Goal: Answer question/provide support: Share knowledge or assist other users

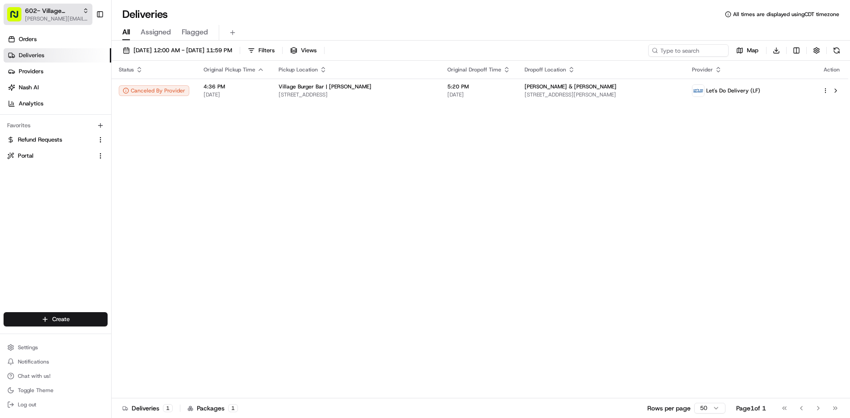
click at [63, 16] on span "[PERSON_NAME][EMAIL_ADDRESS][DOMAIN_NAME]" at bounding box center [57, 18] width 64 height 7
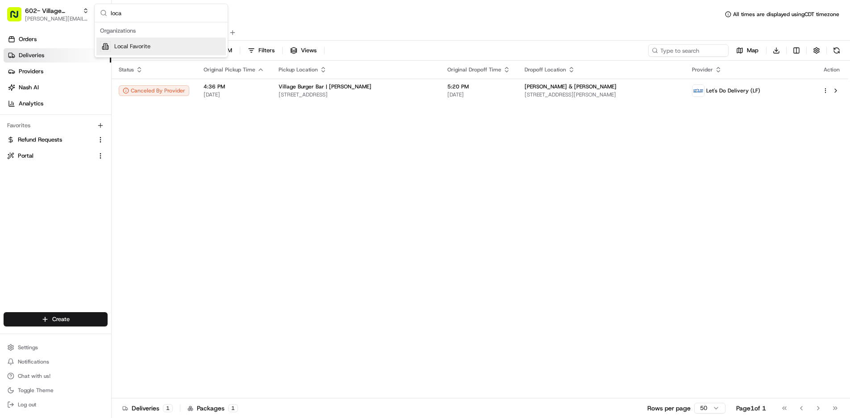
type input "local"
click at [247, 158] on div "Status Original Pickup Time Pickup Location Original Dropoff Time Dropoff Locat…" at bounding box center [480, 229] width 736 height 337
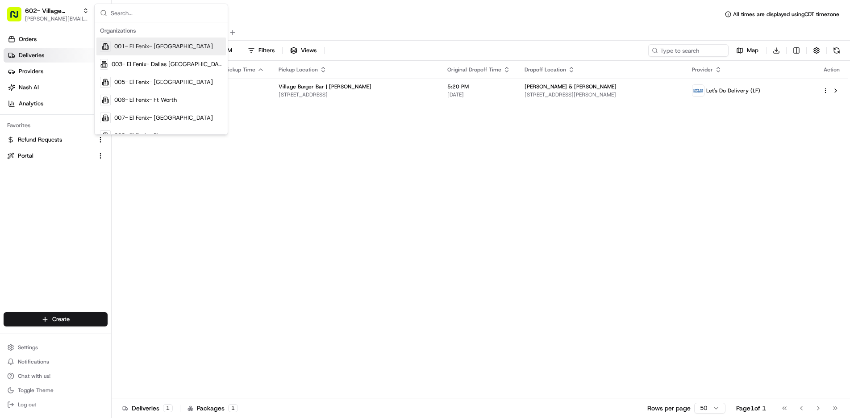
scroll to position [852, 0]
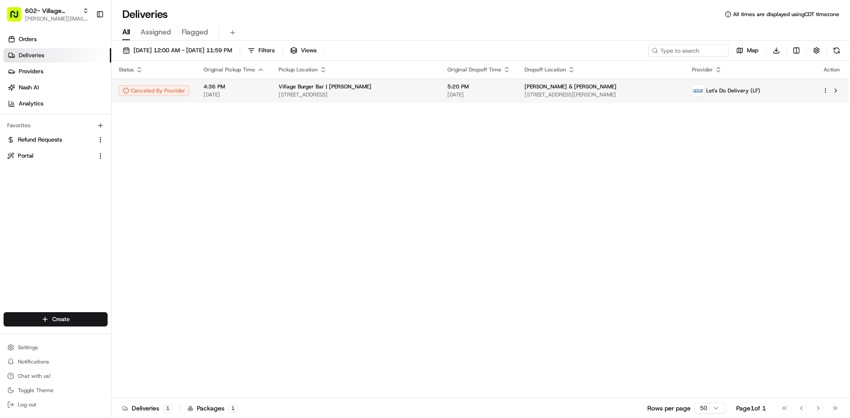
click at [285, 96] on span "[STREET_ADDRESS]" at bounding box center [356, 94] width 154 height 7
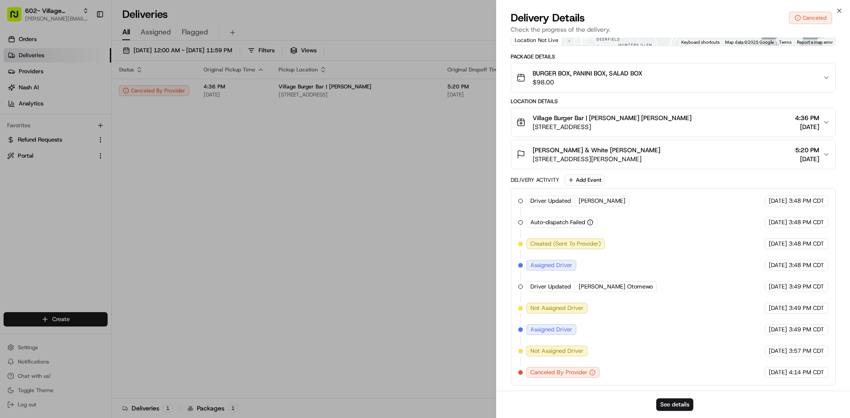
scroll to position [0, 0]
click at [668, 405] on button "See details" at bounding box center [674, 404] width 37 height 12
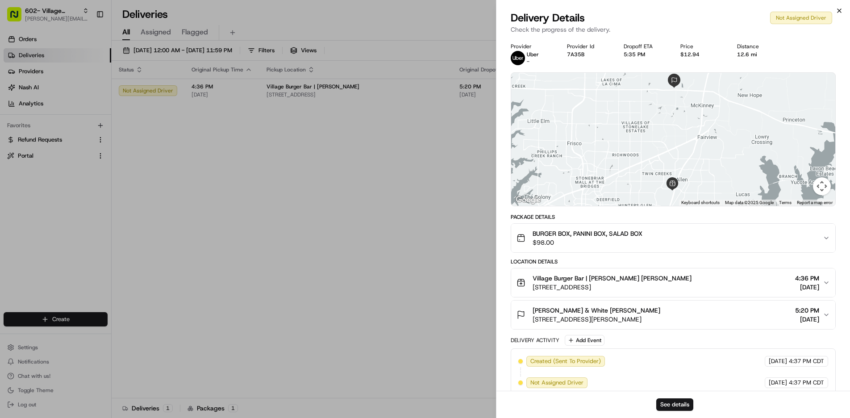
click at [839, 10] on icon "button" at bounding box center [839, 10] width 7 height 7
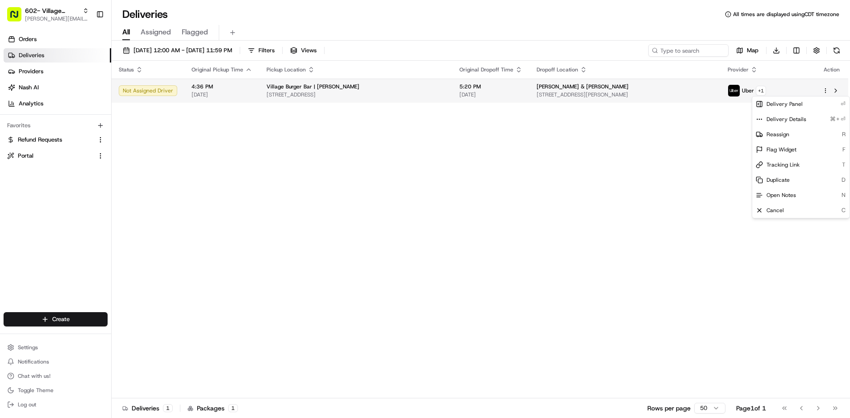
click at [824, 92] on html "602- Village Burger Bar- Allen rachel@localfavorite.com Toggle Sidebar Orders D…" at bounding box center [425, 209] width 850 height 418
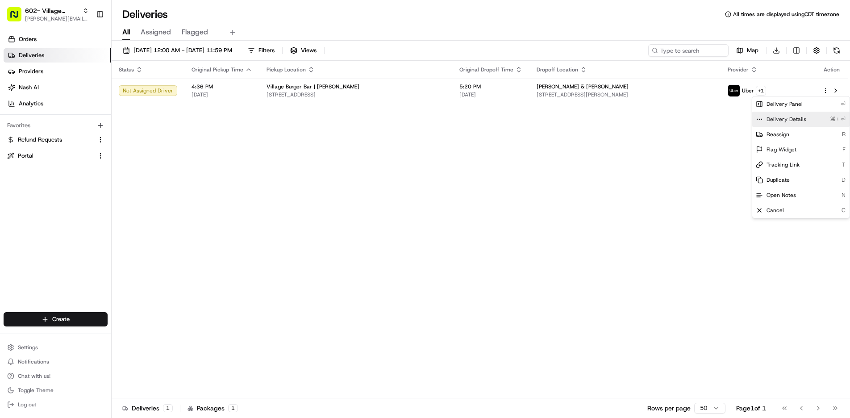
click at [801, 121] on span "Delivery Details" at bounding box center [786, 119] width 40 height 7
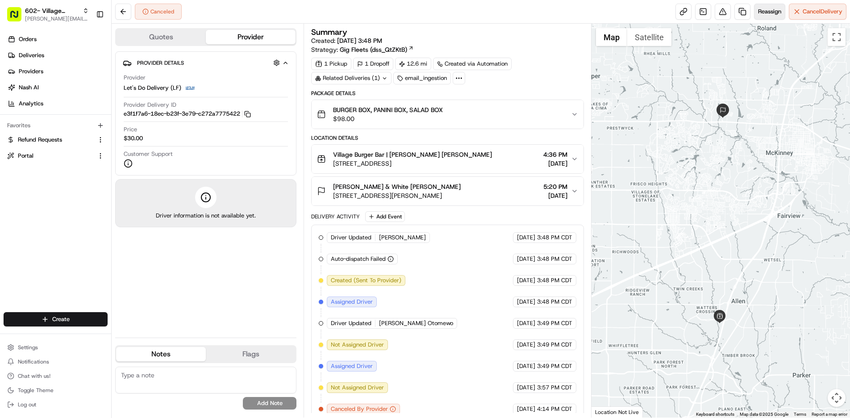
click at [762, 14] on span "Reassign" at bounding box center [769, 12] width 23 height 8
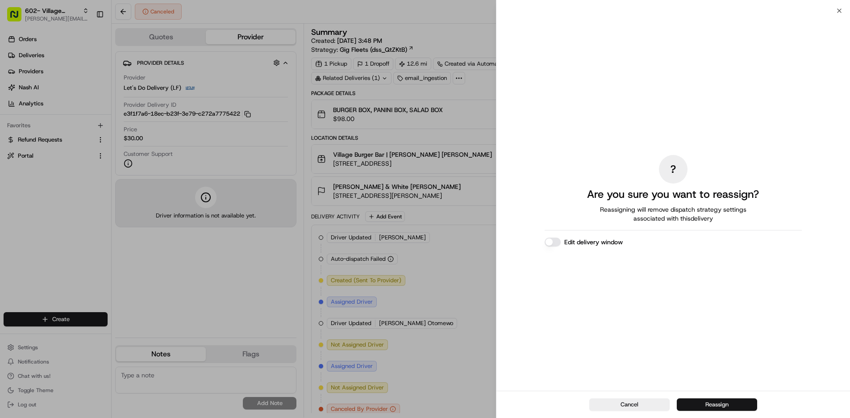
click at [713, 404] on button "Reassign" at bounding box center [717, 404] width 80 height 12
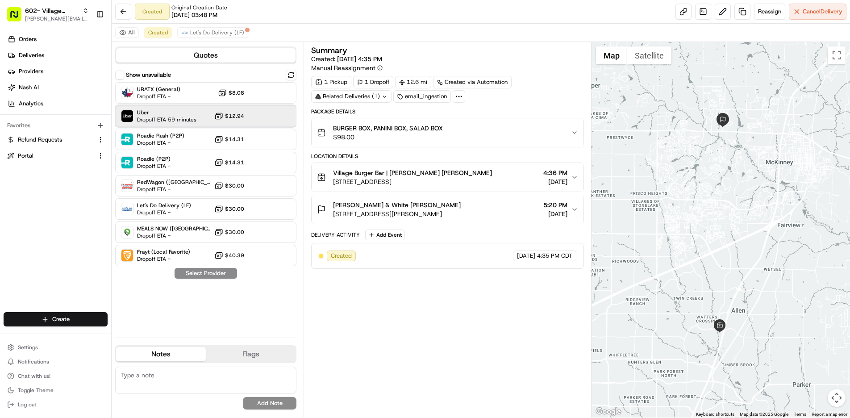
click at [183, 118] on span "Dropoff ETA 59 minutes" at bounding box center [166, 119] width 59 height 7
click at [208, 276] on button "Assign Provider" at bounding box center [205, 273] width 63 height 11
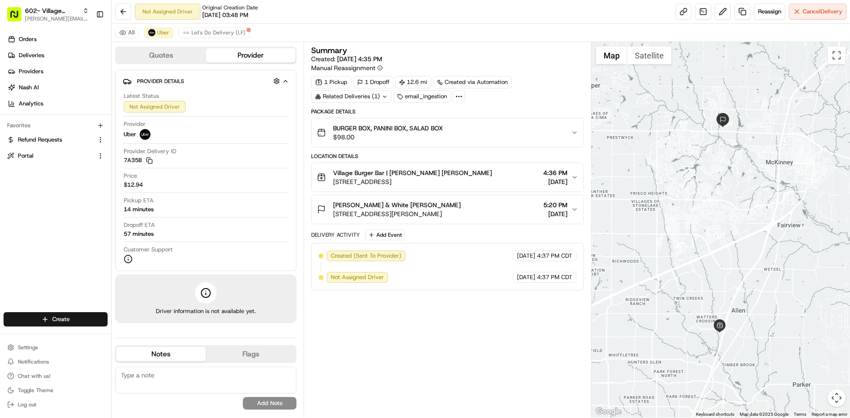
click at [179, 202] on div "Pickup ETA 14 minutes" at bounding box center [206, 204] width 164 height 17
click at [208, 90] on div "Latest Status Not Assigned Driver Provider Uber Provider Delivery ID 7A35B Copy…" at bounding box center [206, 177] width 166 height 179
click at [162, 57] on button "Quotes" at bounding box center [161, 55] width 90 height 14
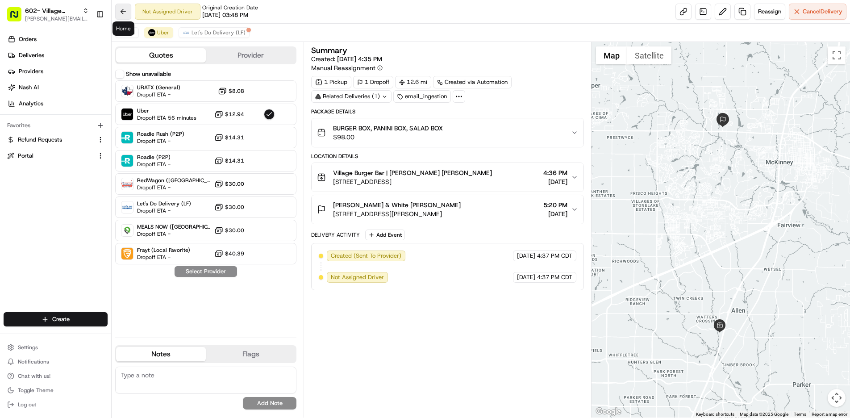
click at [123, 9] on button at bounding box center [123, 12] width 16 height 16
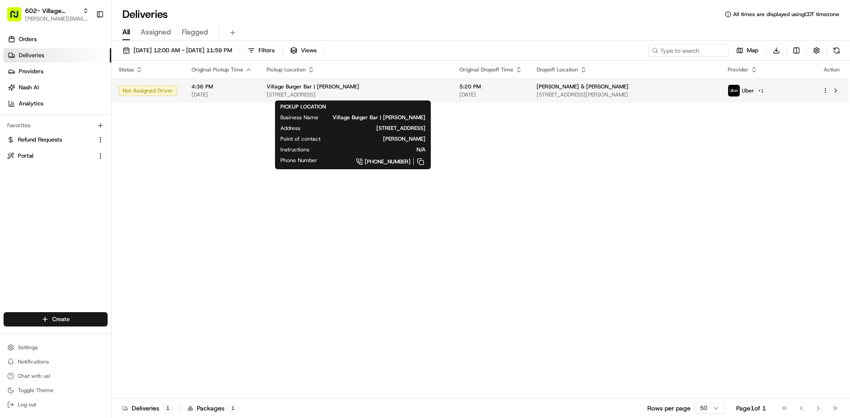
click at [357, 91] on div "Village Burger Bar | Allen 957 Garden Park Dr, Allen, TX 75013, USA" at bounding box center [355, 90] width 179 height 15
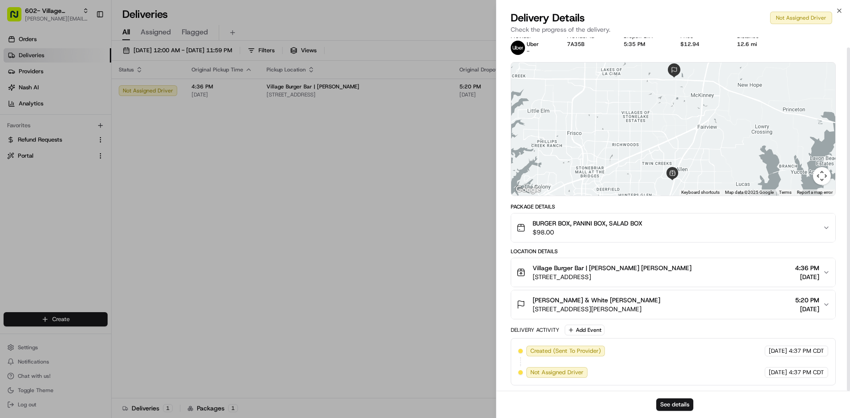
scroll to position [10, 0]
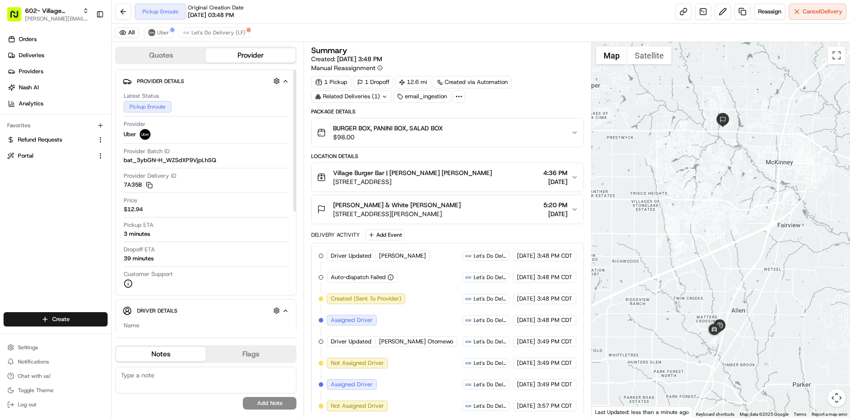
drag, startPoint x: 295, startPoint y: 200, endPoint x: 301, endPoint y: 158, distance: 42.8
click at [301, 158] on div "Quotes Provider Provider Details Hidden ( 1 ) Latest Status Pickup Enroute Prov…" at bounding box center [208, 229] width 192 height 375
click at [436, 229] on div "Package Details BURGER BOX, PANINI BOX, SALAD BOX $98.00 Location Details Villa…" at bounding box center [447, 327] width 273 height 439
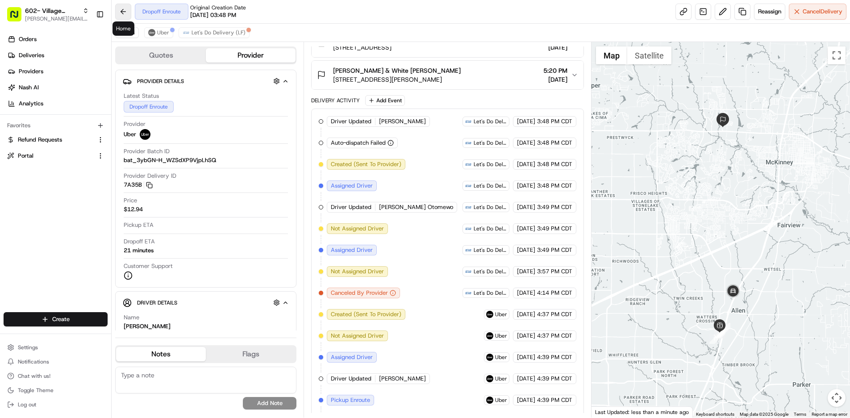
click at [121, 8] on button at bounding box center [123, 12] width 16 height 16
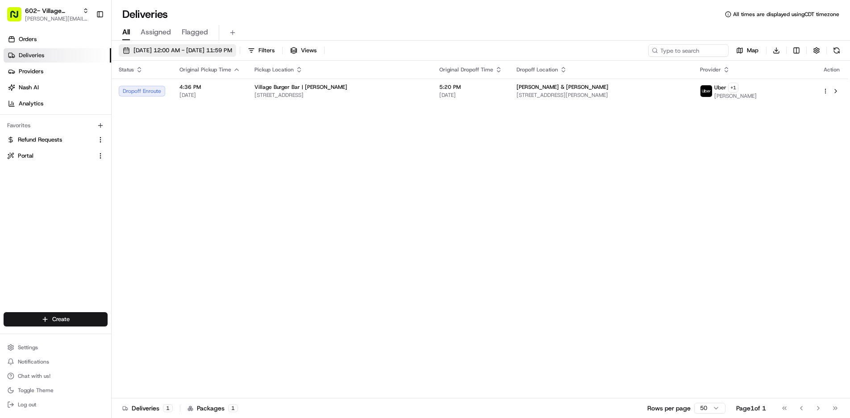
click at [175, 50] on span "[DATE] 12:00 AM - [DATE] 11:59 PM" at bounding box center [182, 50] width 99 height 8
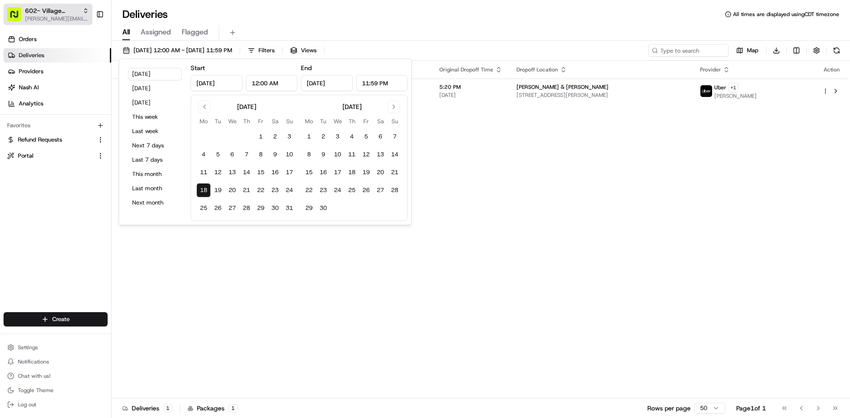
click at [53, 14] on span "602- Village Burger Bar- Allen" at bounding box center [52, 10] width 54 height 9
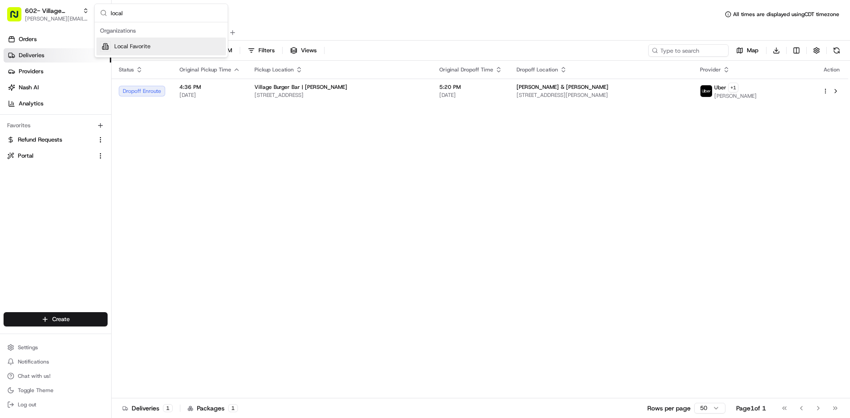
type input "local"
click at [161, 44] on div "Local Favorite" at bounding box center [160, 46] width 129 height 18
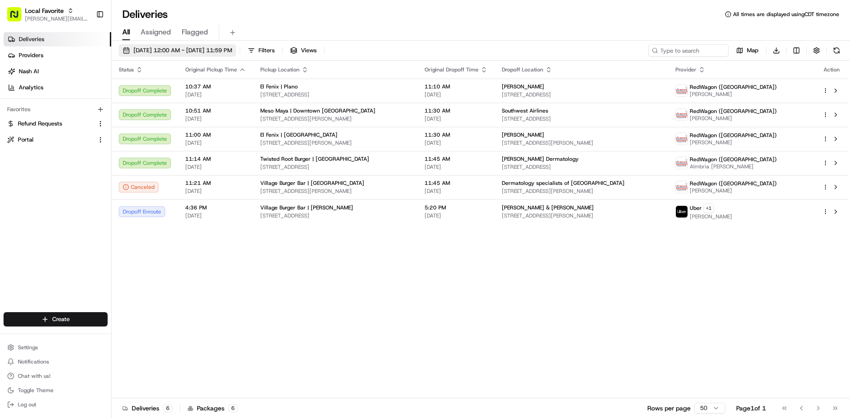
click at [211, 48] on span "[DATE] 12:00 AM - [DATE] 11:59 PM" at bounding box center [182, 50] width 99 height 8
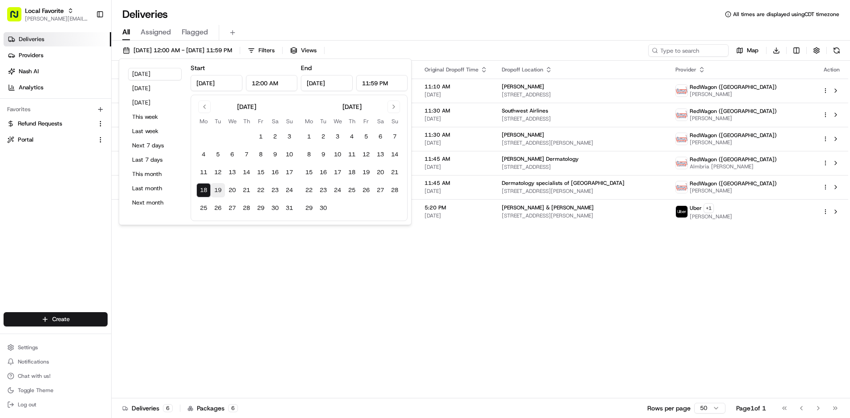
click at [219, 191] on button "19" at bounding box center [218, 190] width 14 height 14
type input "Aug 19, 2025"
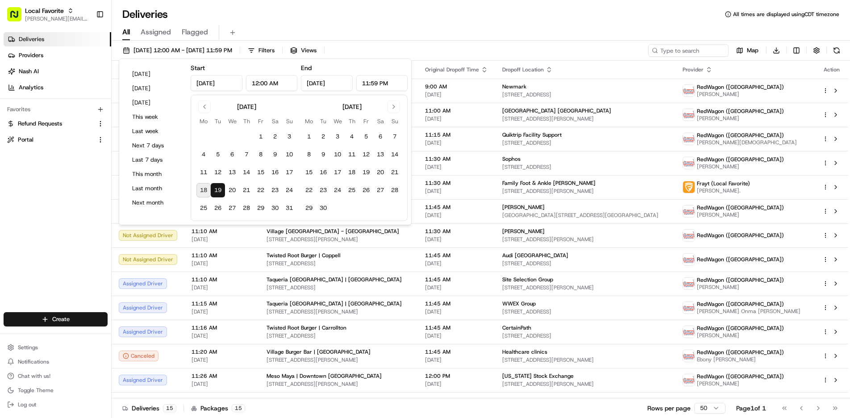
click at [219, 191] on button "19" at bounding box center [218, 190] width 14 height 14
click at [486, 18] on div "Deliveries All times are displayed using CDT timezone" at bounding box center [481, 14] width 738 height 14
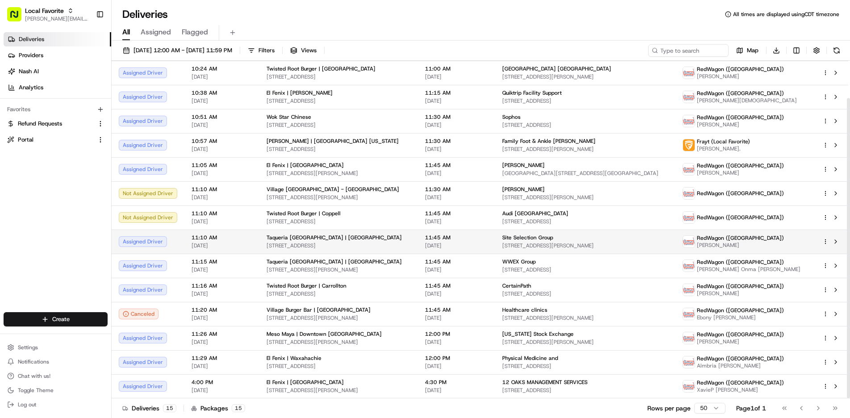
scroll to position [42, 0]
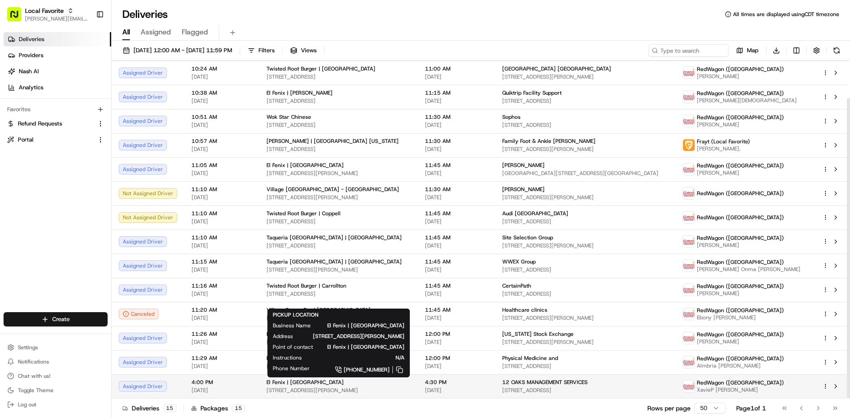
click at [324, 388] on span "[STREET_ADDRESS][PERSON_NAME]" at bounding box center [338, 390] width 144 height 7
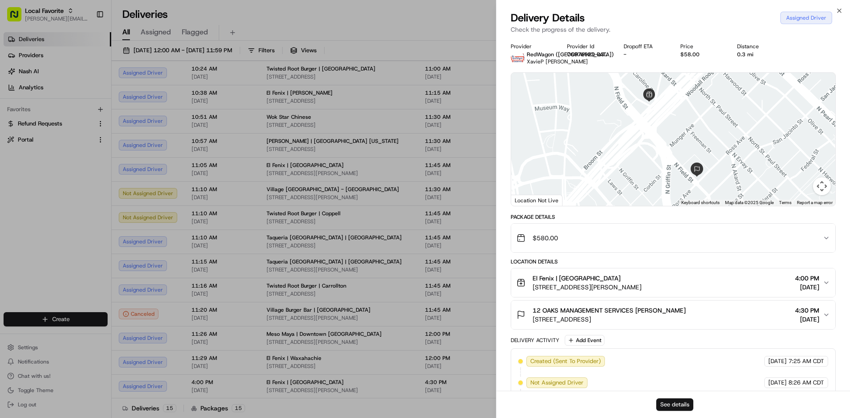
click at [666, 406] on button "See details" at bounding box center [674, 404] width 37 height 12
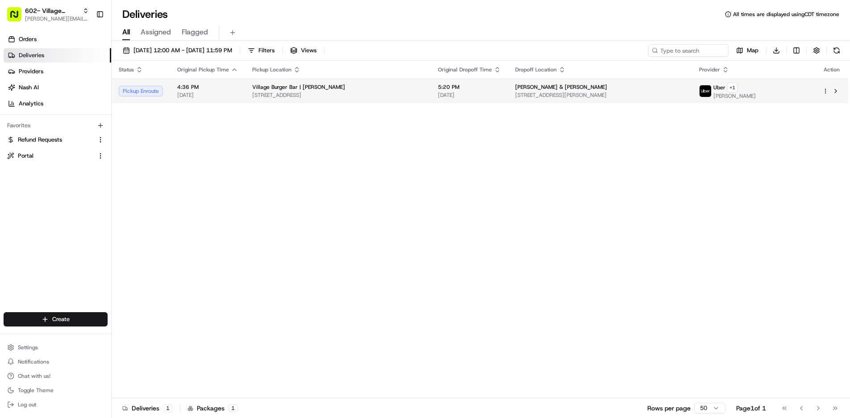
click at [320, 93] on span "[STREET_ADDRESS]" at bounding box center [337, 94] width 171 height 7
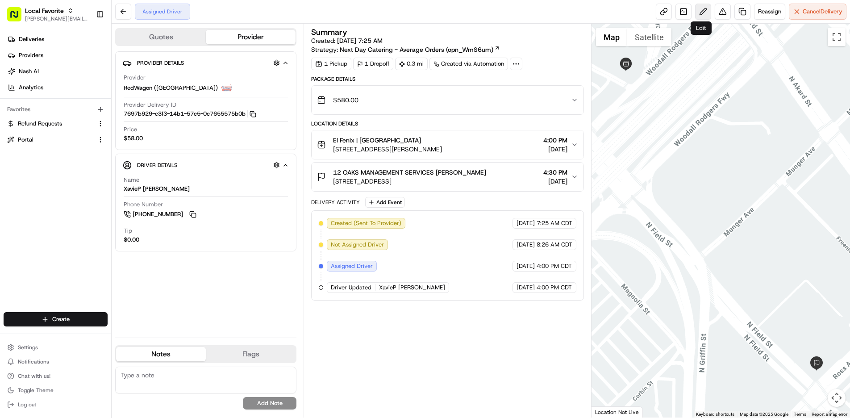
click at [698, 12] on button at bounding box center [703, 12] width 16 height 16
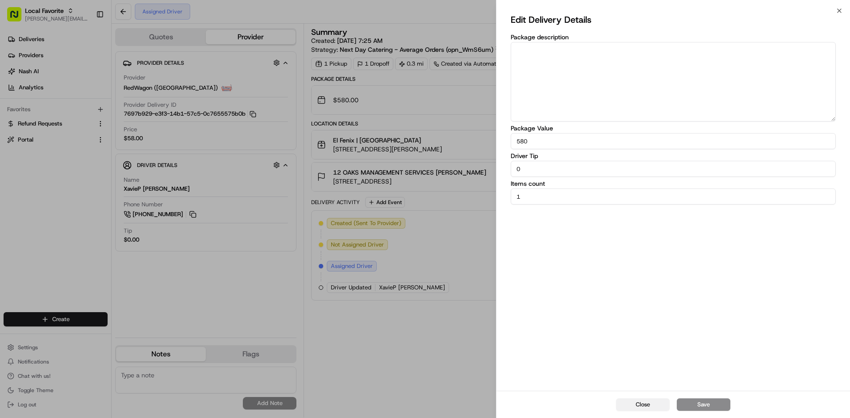
click at [643, 404] on button "Close" at bounding box center [643, 404] width 54 height 12
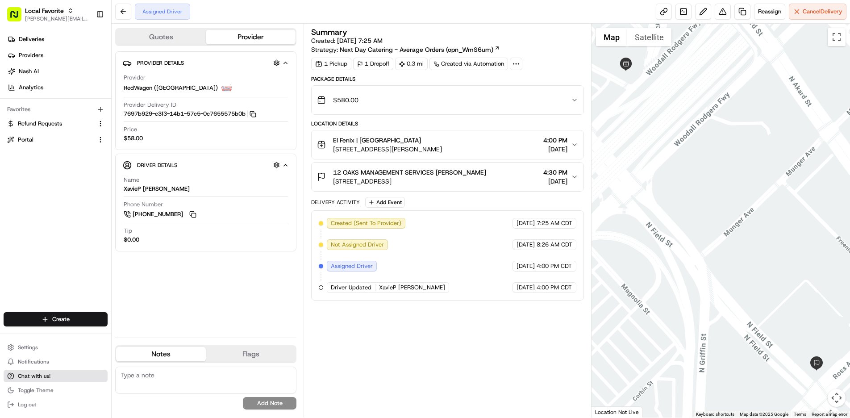
click at [29, 378] on span "Chat with us!" at bounding box center [34, 375] width 33 height 7
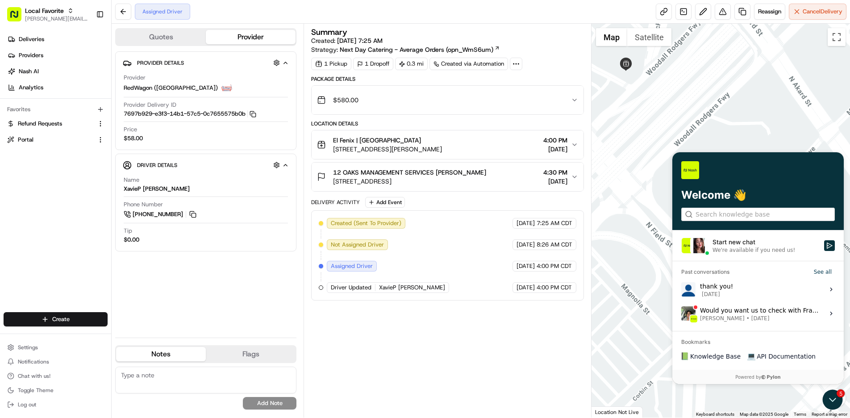
click at [744, 248] on div "We're available if you need us!" at bounding box center [753, 249] width 83 height 7
click at [824, 248] on button "Start new chat We're available if you need us!" at bounding box center [829, 245] width 11 height 11
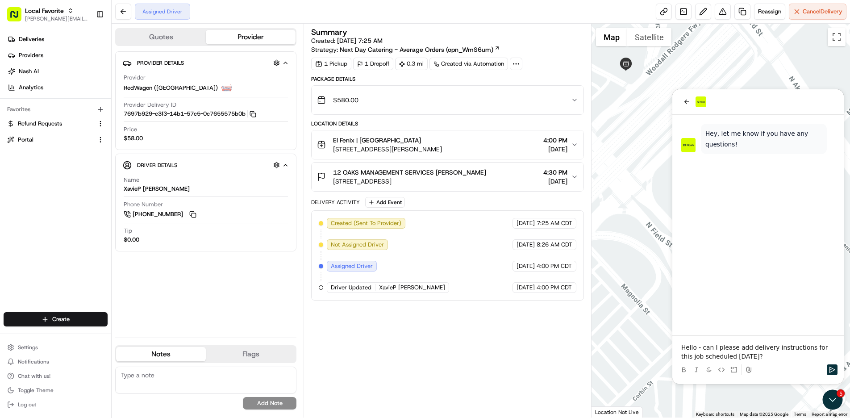
click at [749, 374] on button at bounding box center [748, 369] width 11 height 11
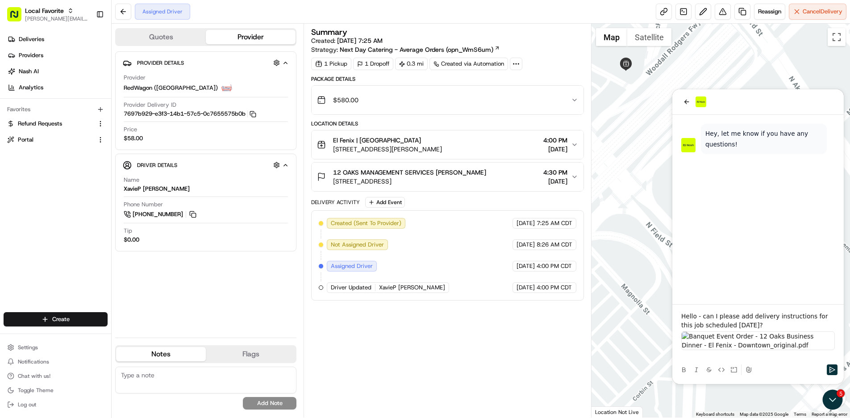
scroll to position [8, 0]
drag, startPoint x: 770, startPoint y: 269, endPoint x: 777, endPoint y: 328, distance: 60.2
click at [777, 328] on div "Hello - can I please add delivery instructions for this job scheduled [DATE]?" at bounding box center [758, 336] width 154 height 49
click at [791, 331] on img at bounding box center [758, 340] width 154 height 19
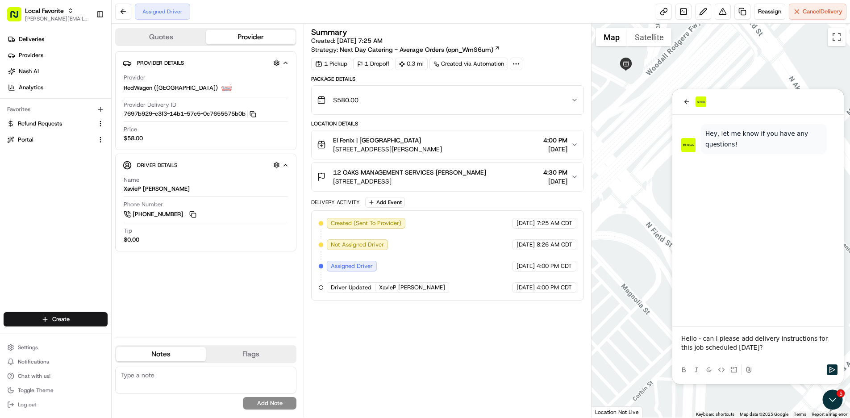
click at [750, 371] on icon at bounding box center [748, 369] width 7 height 7
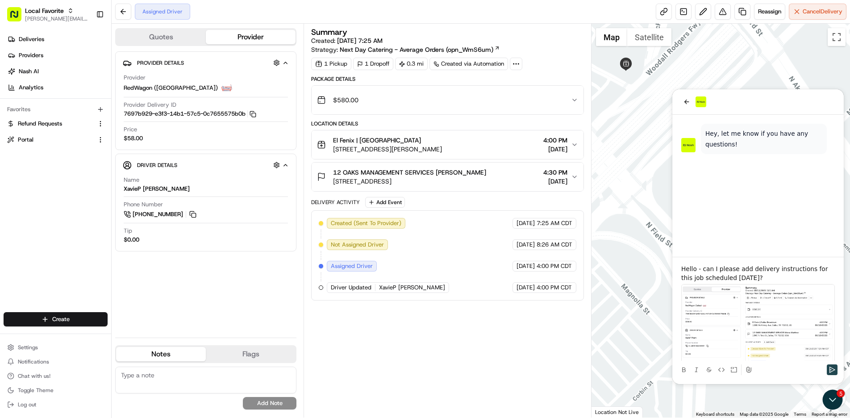
click at [831, 369] on icon "Send" at bounding box center [831, 369] width 7 height 7
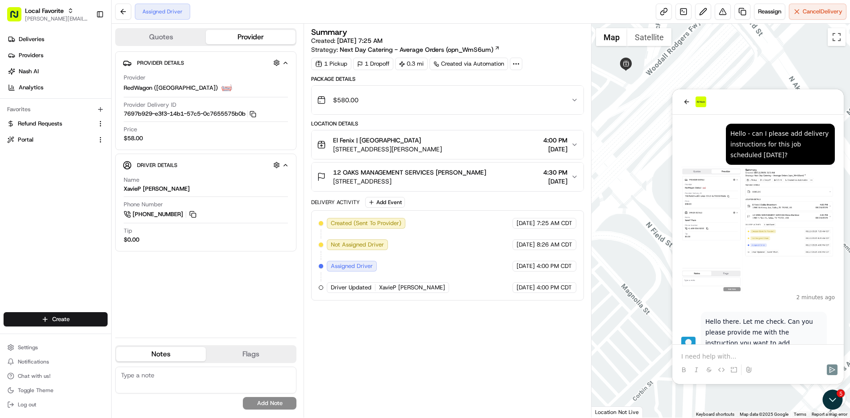
click at [704, 356] on p at bounding box center [758, 356] width 154 height 9
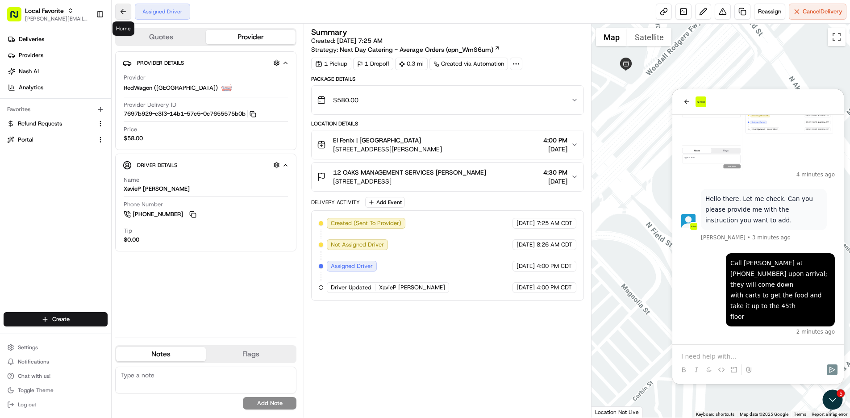
click at [122, 14] on button at bounding box center [123, 12] width 16 height 16
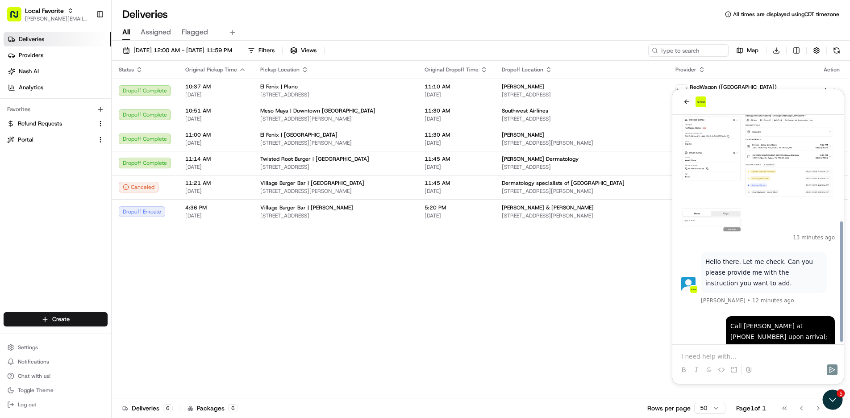
scroll to position [198, 0]
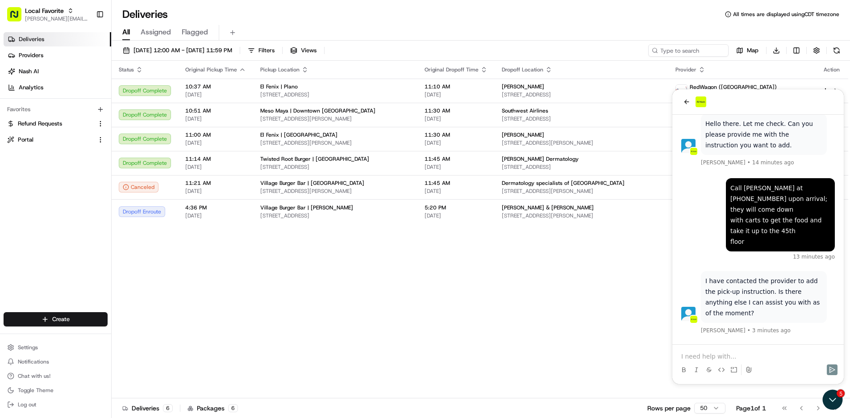
click at [716, 353] on p at bounding box center [758, 356] width 154 height 9
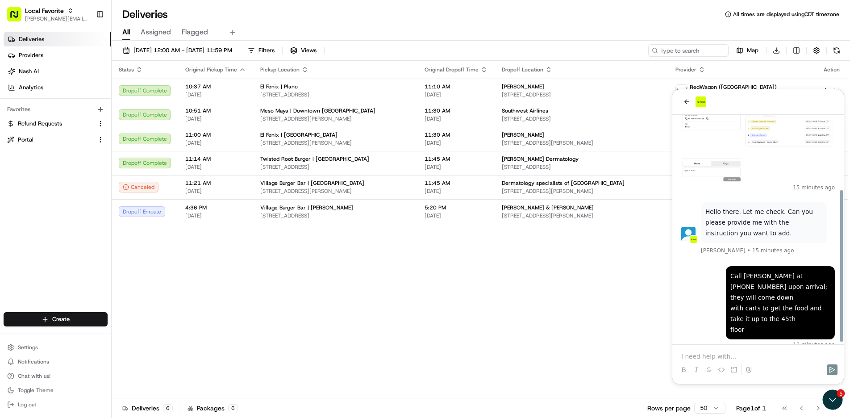
scroll to position [237, 0]
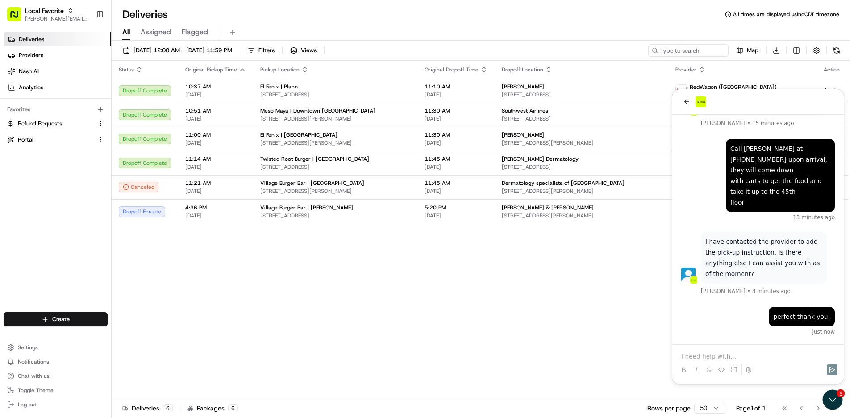
click at [694, 355] on p at bounding box center [758, 356] width 154 height 9
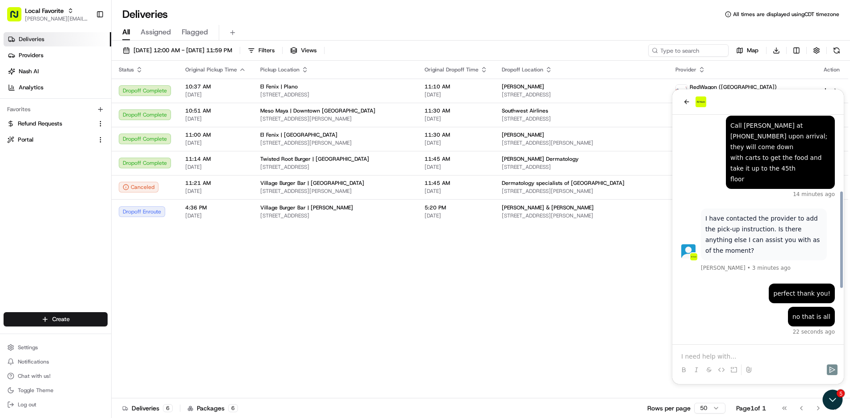
scroll to position [176, 0]
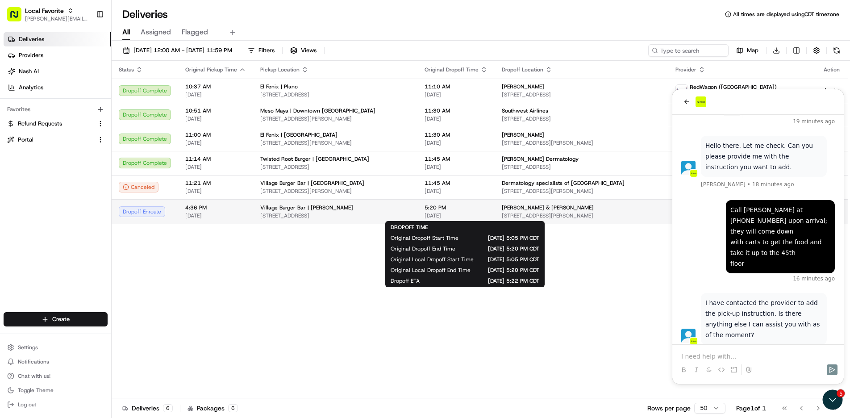
click at [471, 212] on div "5:20 PM [DATE]" at bounding box center [455, 211] width 63 height 15
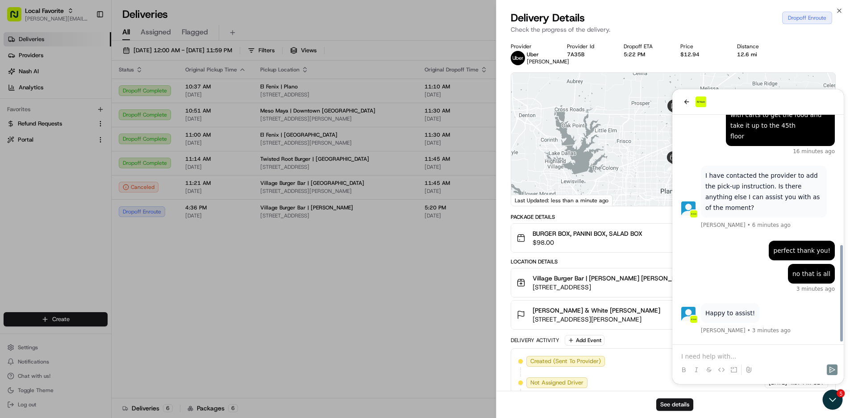
scroll to position [303, 0]
click at [686, 104] on img at bounding box center [678, 106] width 18 height 18
click at [686, 102] on img at bounding box center [678, 106] width 18 height 18
click at [827, 400] on div "See details" at bounding box center [672, 404] width 353 height 27
click at [834, 394] on div "See details" at bounding box center [672, 404] width 353 height 27
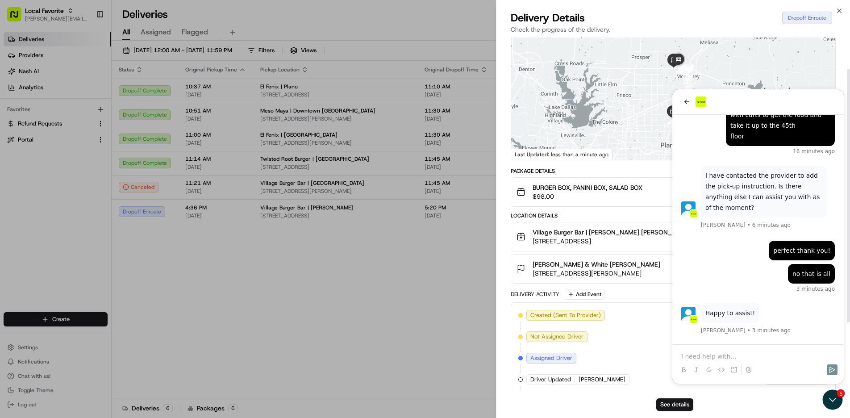
scroll to position [44, 0]
